Goal: Information Seeking & Learning: Learn about a topic

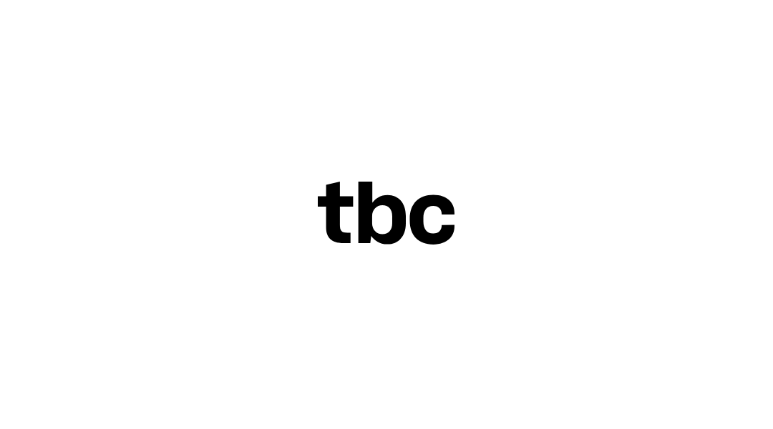
scroll to position [1061, 0]
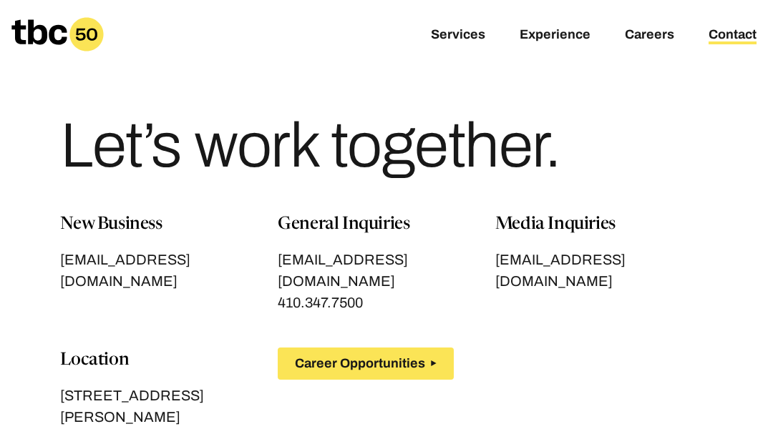
scroll to position [433, 0]
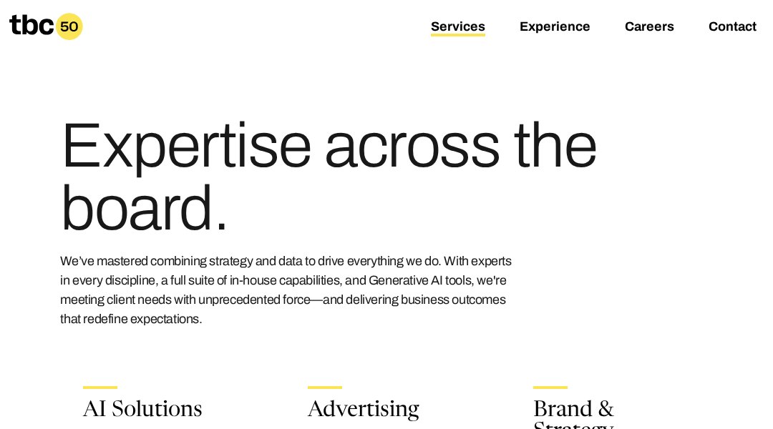
scroll to position [2843, 0]
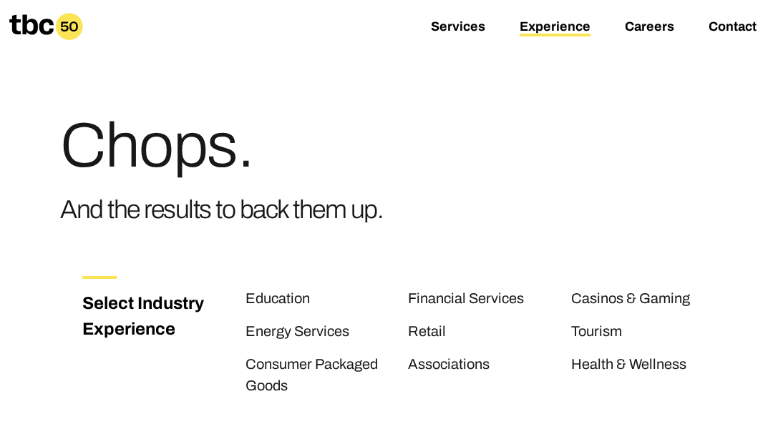
scroll to position [1938, 0]
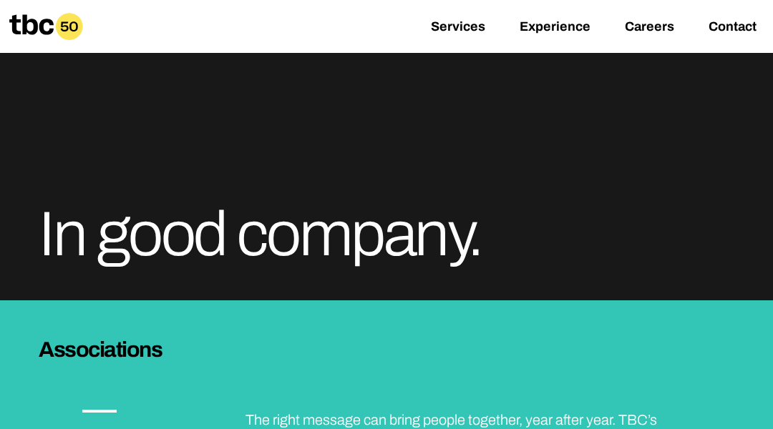
scroll to position [2446, 0]
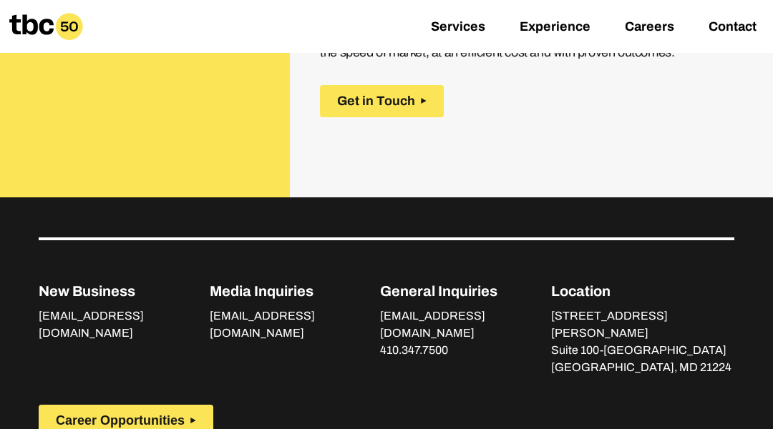
scroll to position [2649, 0]
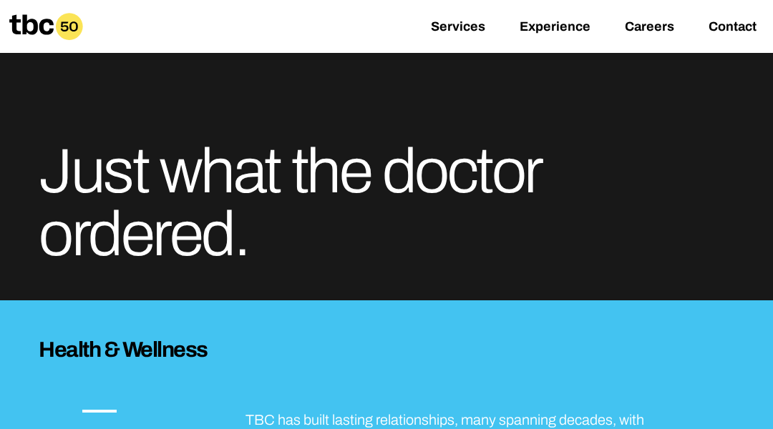
scroll to position [2591, 0]
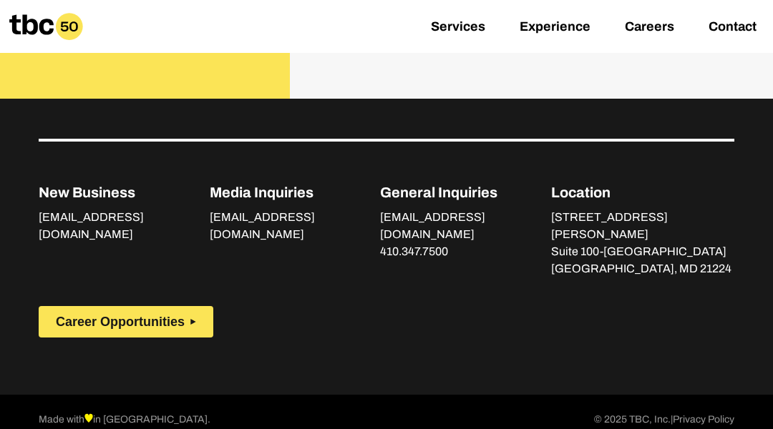
scroll to position [2801, 0]
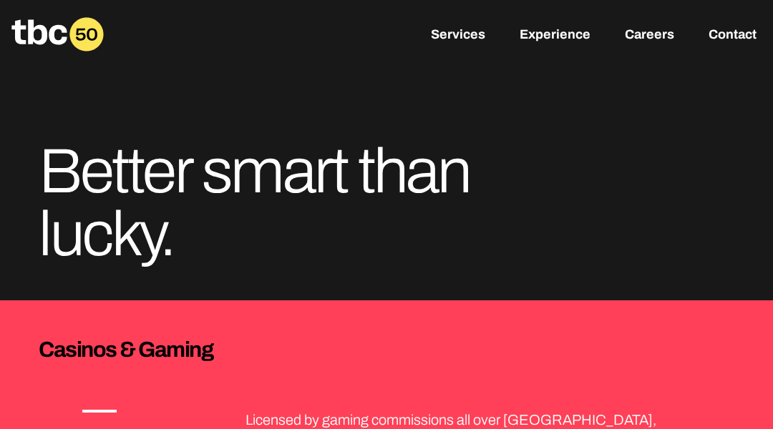
scroll to position [2936, 0]
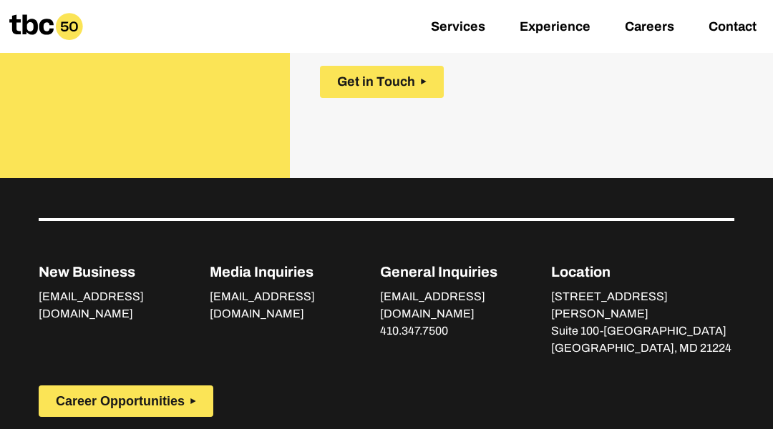
scroll to position [3016, 0]
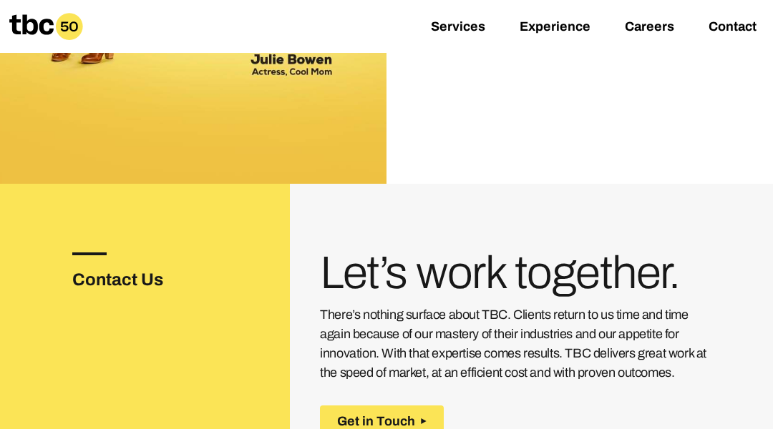
scroll to position [2566, 0]
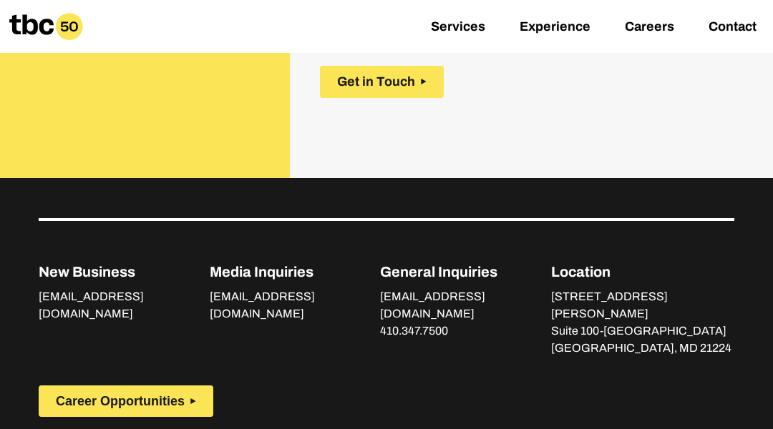
scroll to position [2977, 0]
